Goal: Information Seeking & Learning: Check status

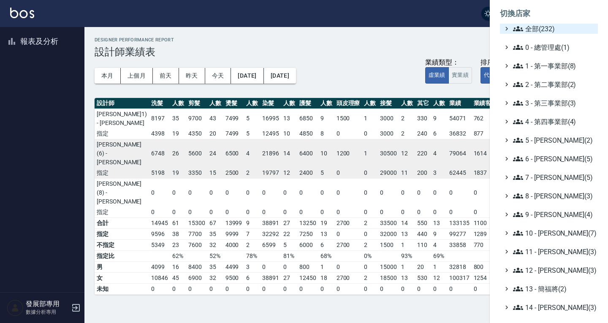
click at [546, 28] on span "全部(232)" at bounding box center [553, 29] width 81 height 10
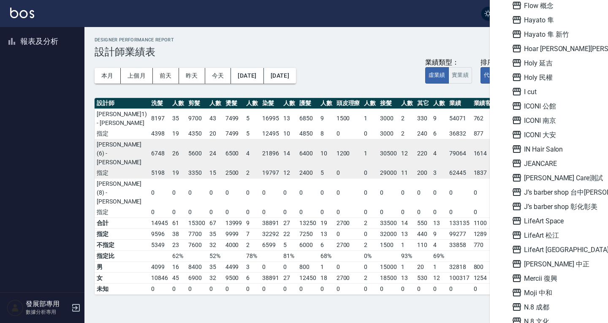
scroll to position [802, 0]
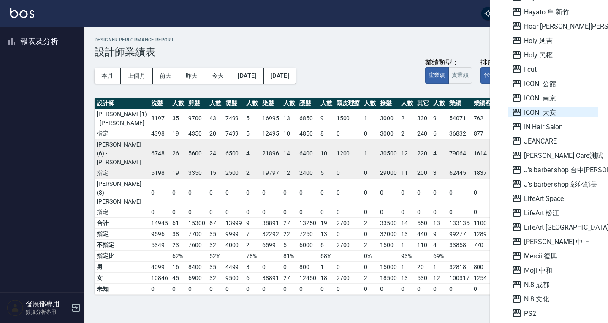
click at [545, 114] on span "ICONI 大安" at bounding box center [553, 112] width 83 height 10
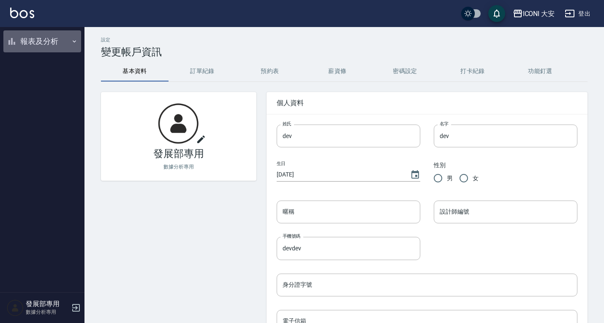
click at [47, 38] on button "報表及分析" at bounding box center [42, 41] width 78 height 22
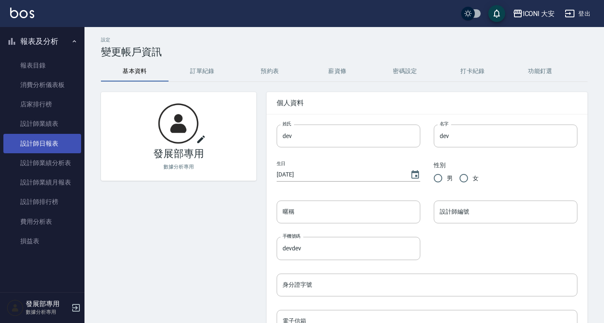
click at [58, 137] on link "設計師日報表" at bounding box center [42, 143] width 78 height 19
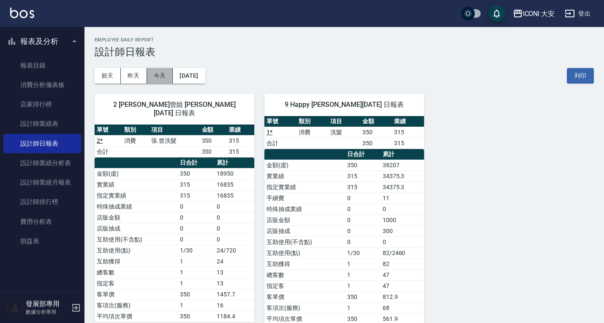
click at [169, 77] on button "今天" at bounding box center [160, 76] width 26 height 16
click at [128, 77] on button "昨天" at bounding box center [134, 76] width 26 height 16
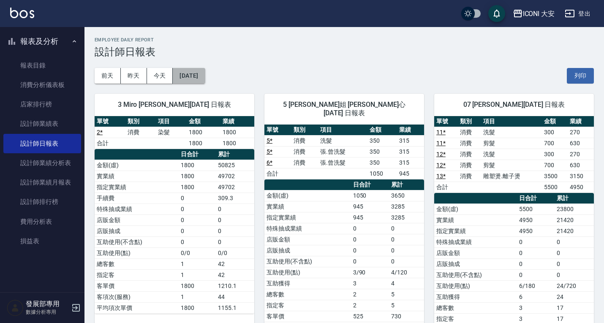
click at [205, 70] on button "[DATE]" at bounding box center [189, 76] width 32 height 16
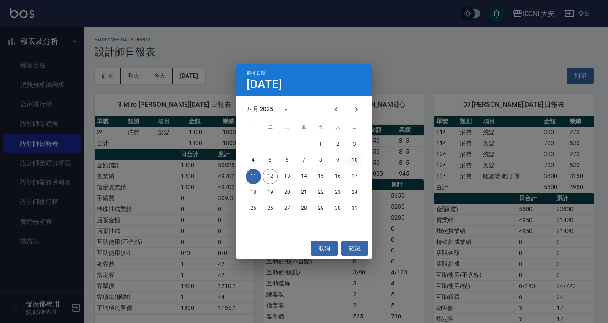
click at [351, 158] on button "10" at bounding box center [354, 160] width 15 height 15
